Goal: Task Accomplishment & Management: Manage account settings

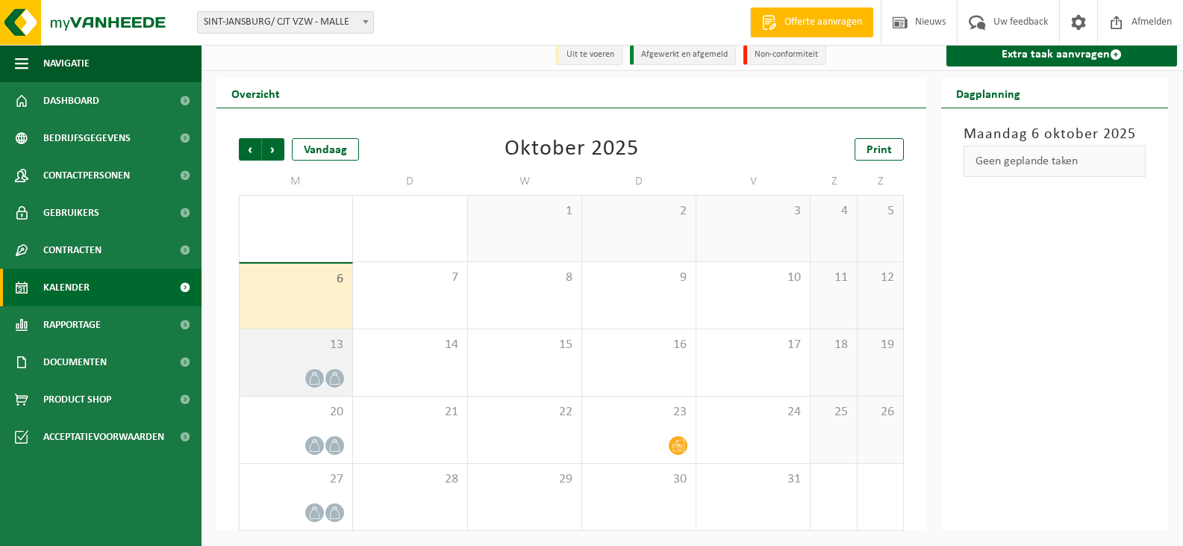
click at [320, 359] on div "13" at bounding box center [296, 362] width 113 height 66
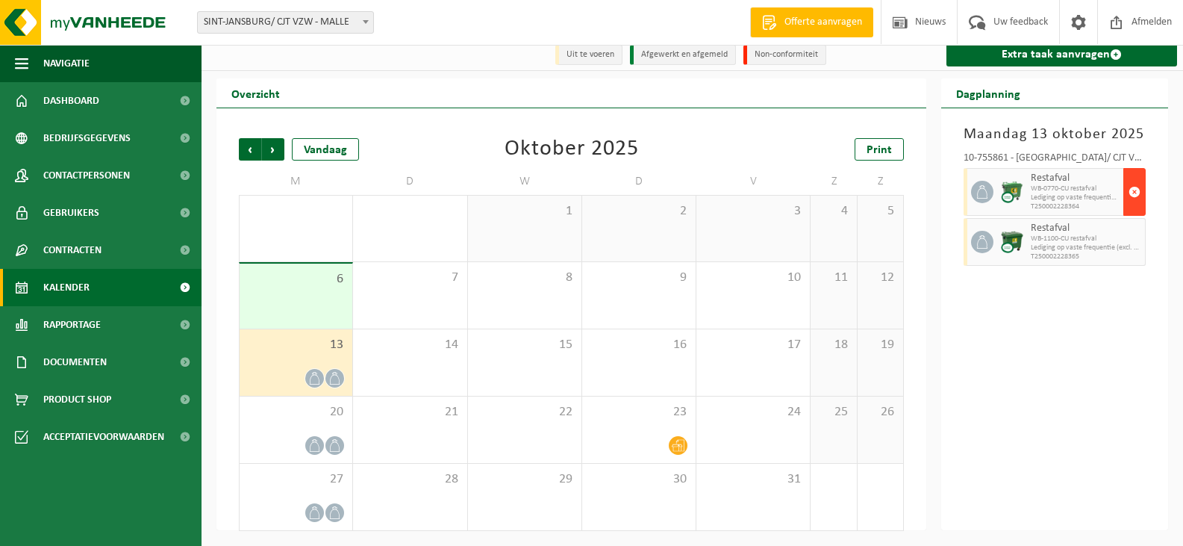
click at [1137, 187] on span "button" at bounding box center [1135, 192] width 12 height 30
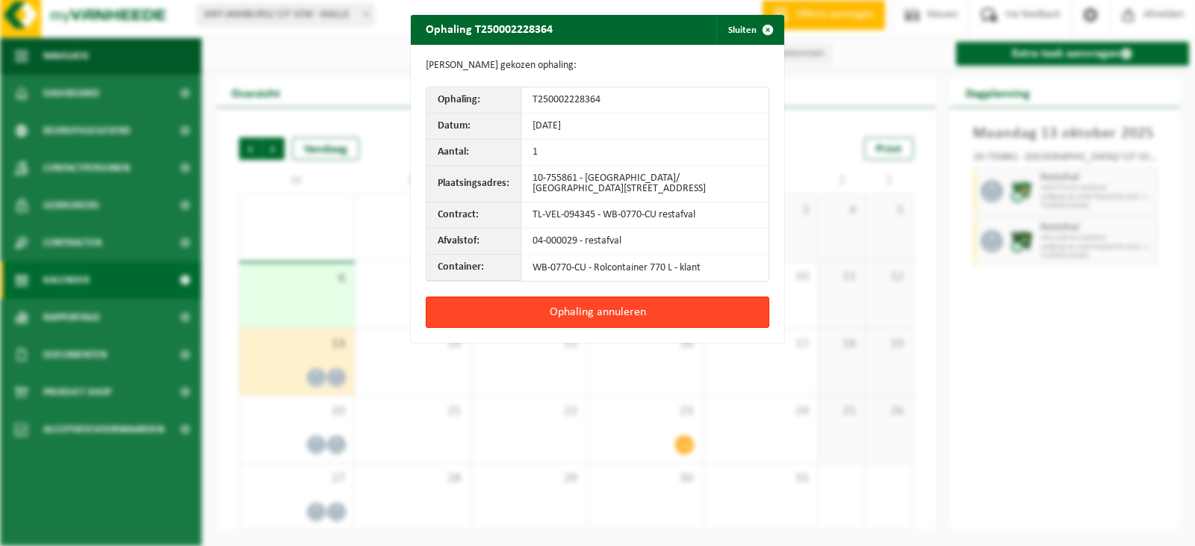
click at [614, 320] on button "Ophaling annuleren" at bounding box center [597, 311] width 343 height 31
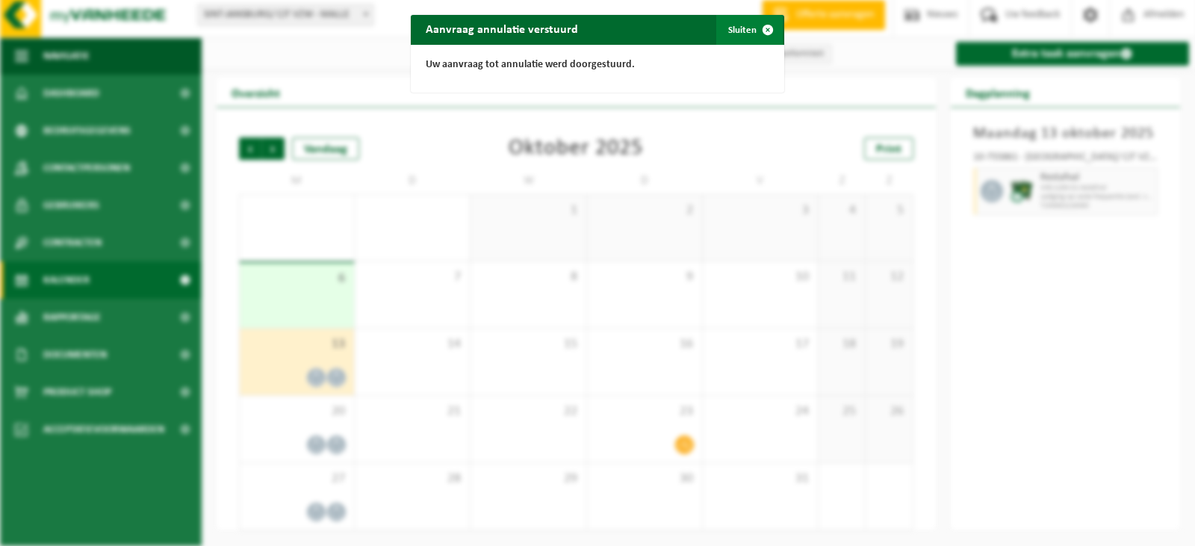
click at [762, 29] on span "button" at bounding box center [768, 30] width 30 height 30
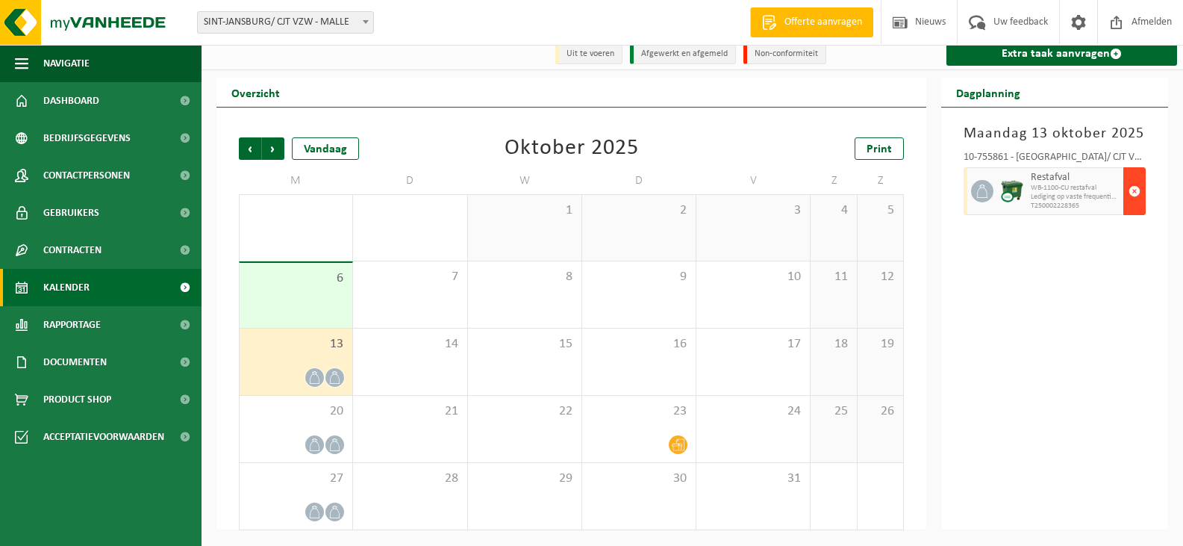
click at [1131, 198] on span "button" at bounding box center [1135, 191] width 12 height 30
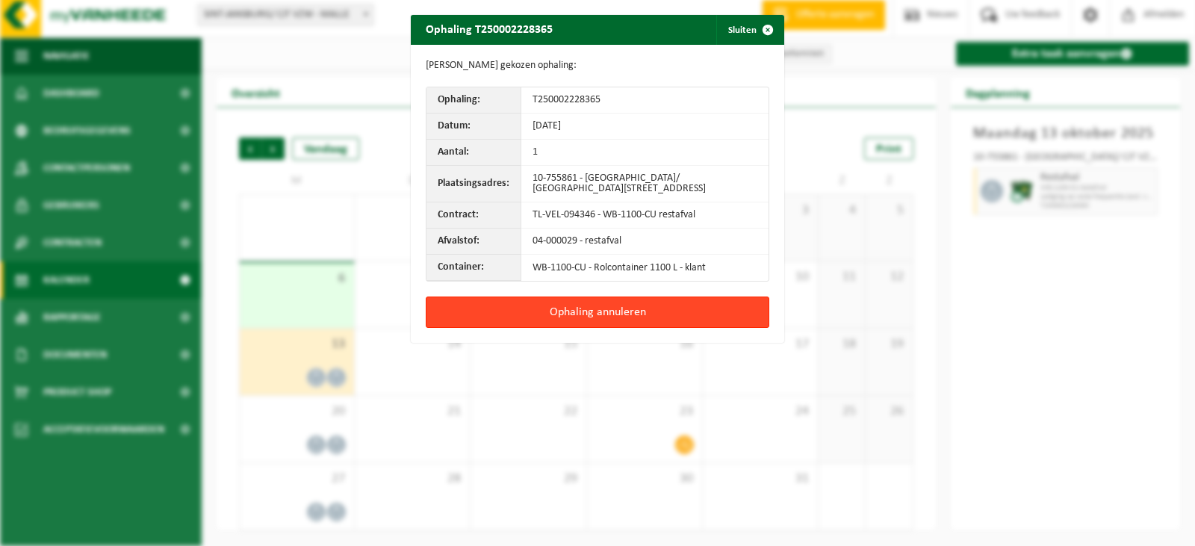
click at [614, 317] on button "Ophaling annuleren" at bounding box center [597, 311] width 343 height 31
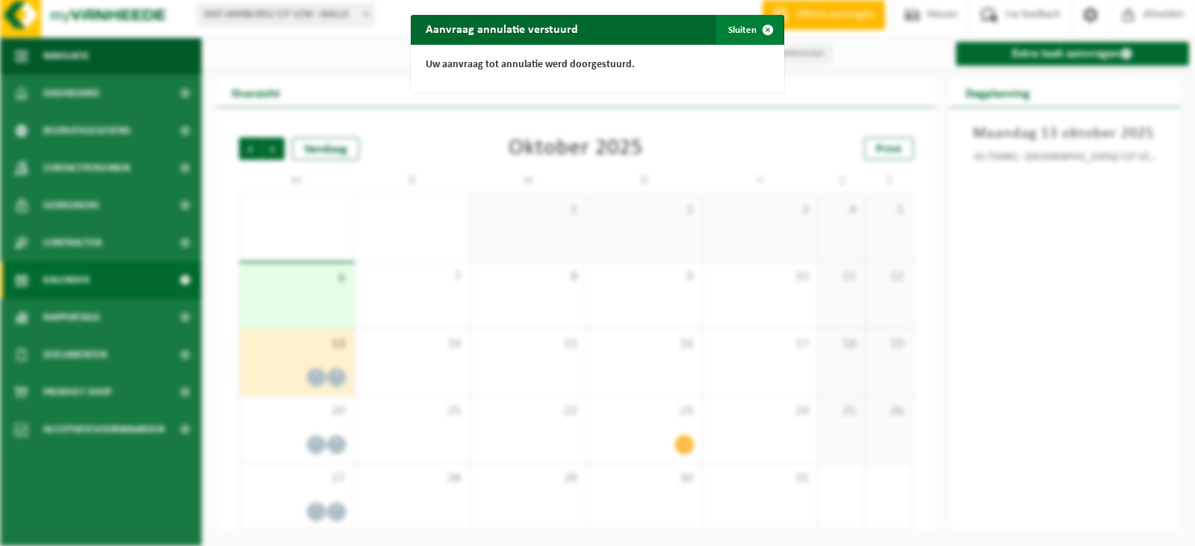
click at [762, 30] on span "button" at bounding box center [768, 30] width 30 height 30
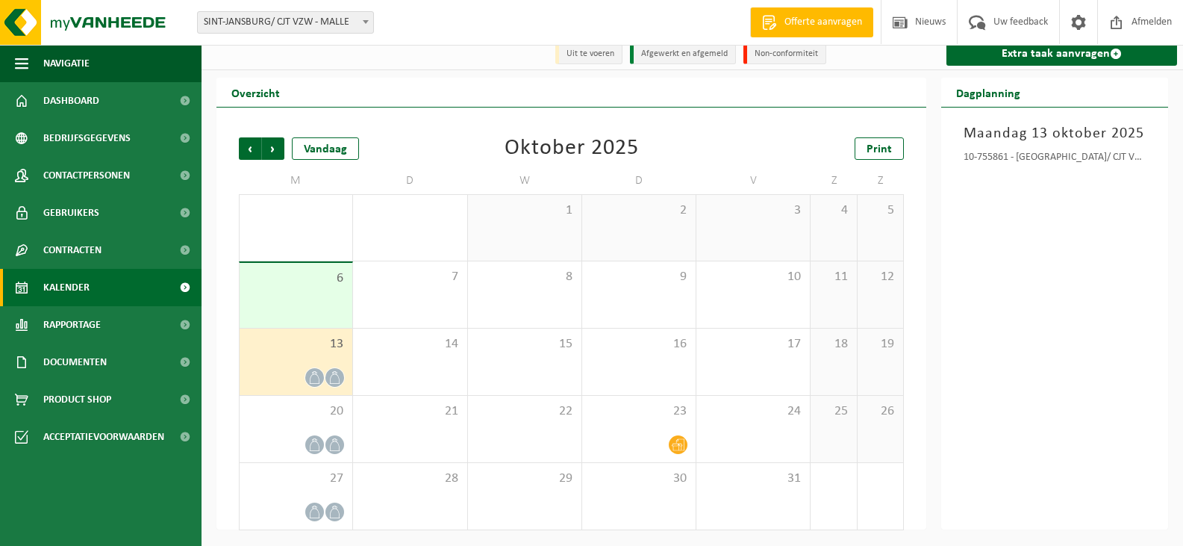
click at [302, 367] on div "13" at bounding box center [296, 362] width 113 height 66
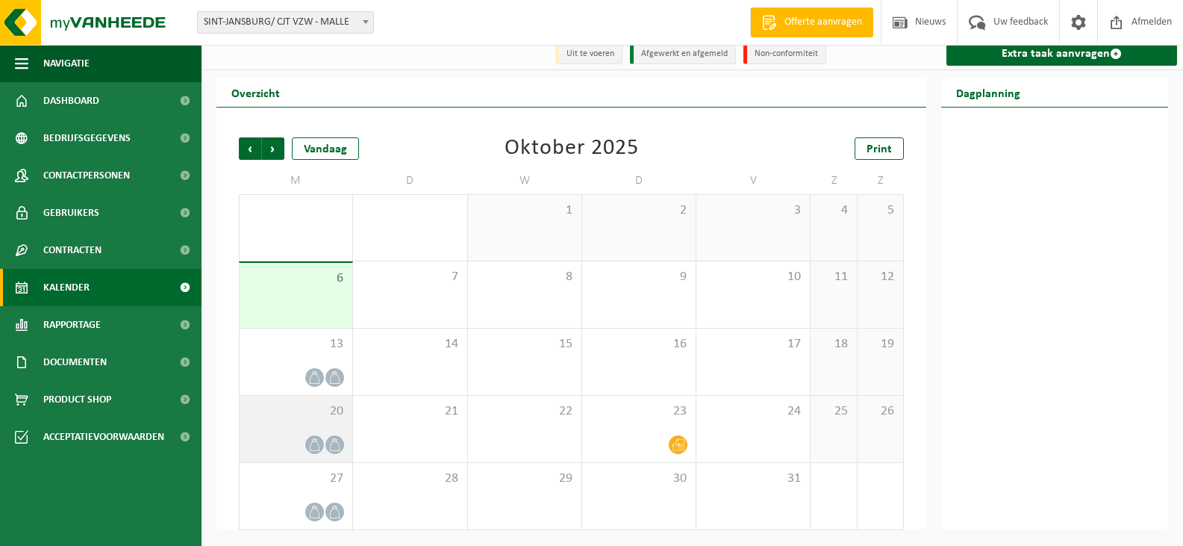
click at [315, 441] on icon at bounding box center [314, 444] width 13 height 13
